Goal: Use online tool/utility: Utilize a website feature to perform a specific function

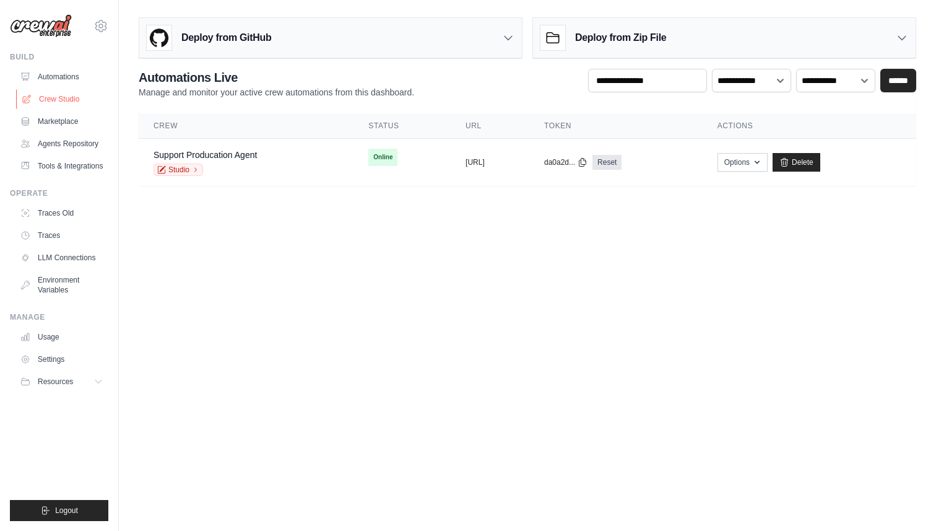
click at [61, 100] on link "Crew Studio" at bounding box center [62, 99] width 93 height 20
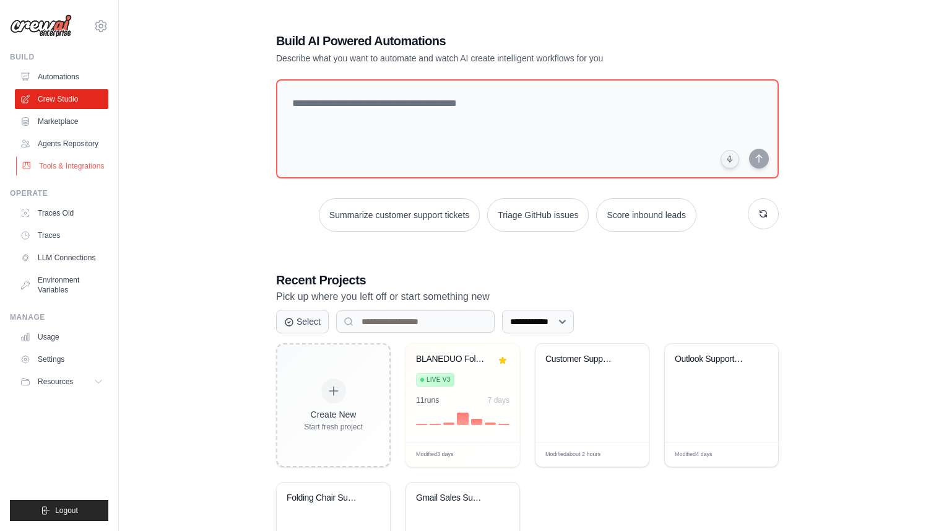
click at [82, 174] on link "Tools & Integrations" at bounding box center [62, 166] width 93 height 20
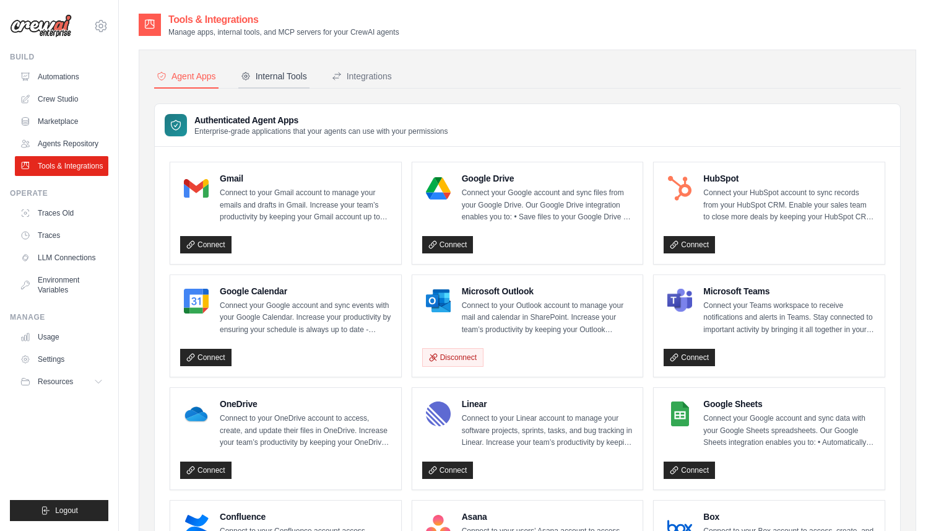
click at [290, 79] on div "Internal Tools" at bounding box center [274, 76] width 66 height 12
click at [284, 87] on button "Internal Tools" at bounding box center [273, 77] width 71 height 24
click at [272, 81] on div "Internal Tools" at bounding box center [274, 76] width 66 height 12
click at [390, 87] on button "Integrations" at bounding box center [361, 77] width 65 height 24
click at [280, 79] on div "Internal Tools" at bounding box center [274, 76] width 66 height 12
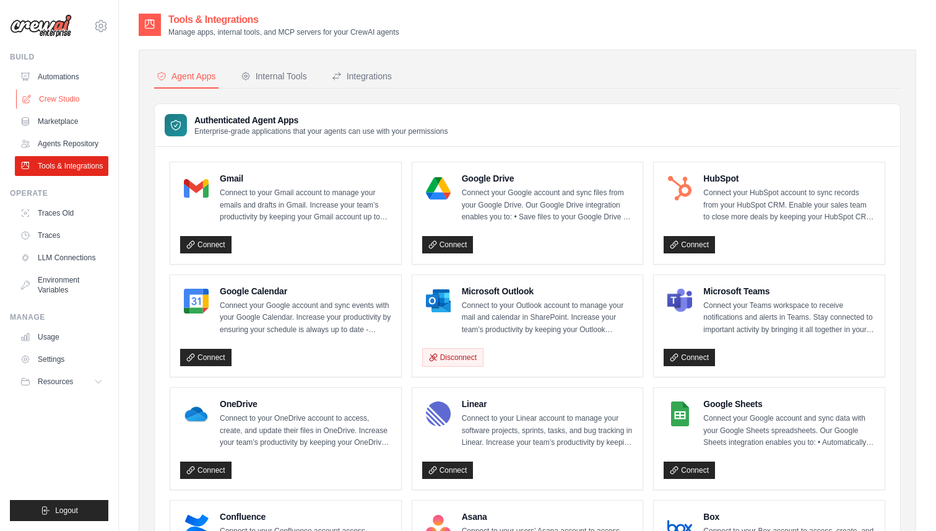
click at [90, 95] on link "Crew Studio" at bounding box center [62, 99] width 93 height 20
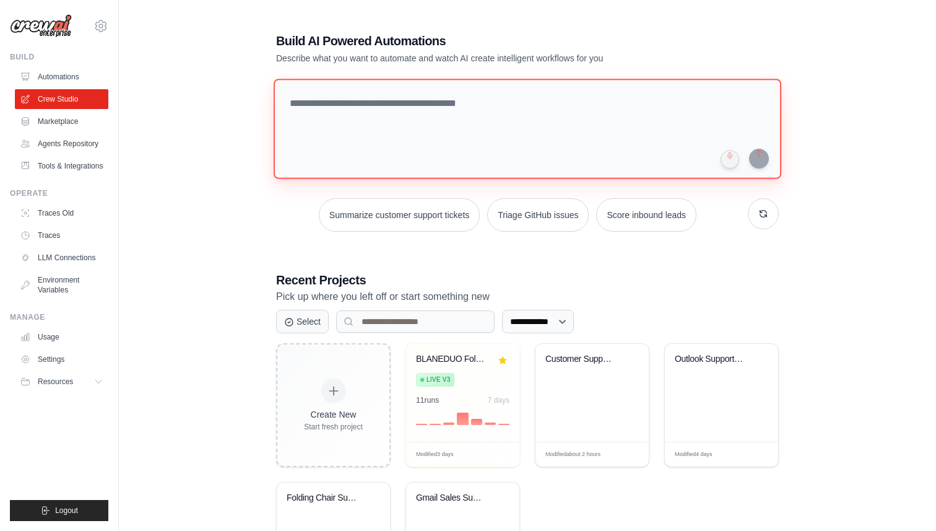
click at [338, 150] on textarea at bounding box center [528, 129] width 508 height 100
paste textarea "**********"
type textarea "**********"
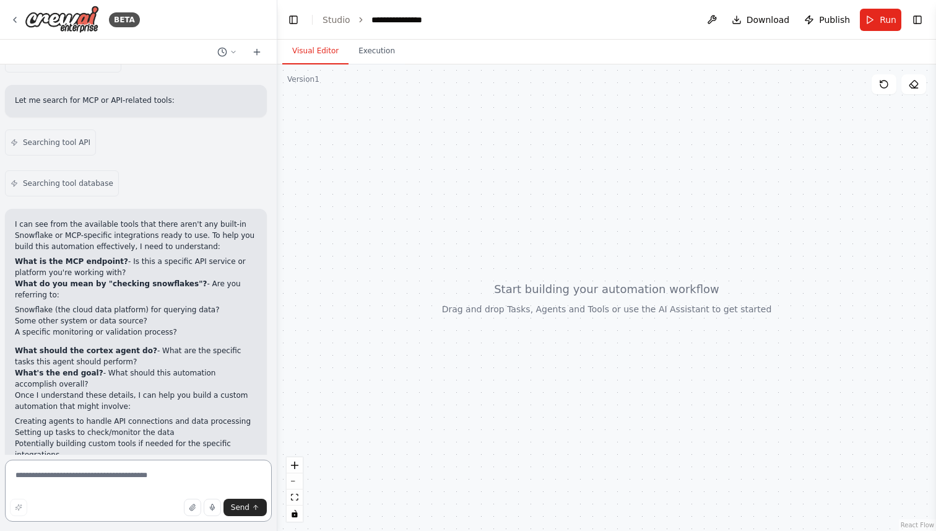
scroll to position [319, 0]
